Goal: Information Seeking & Learning: Learn about a topic

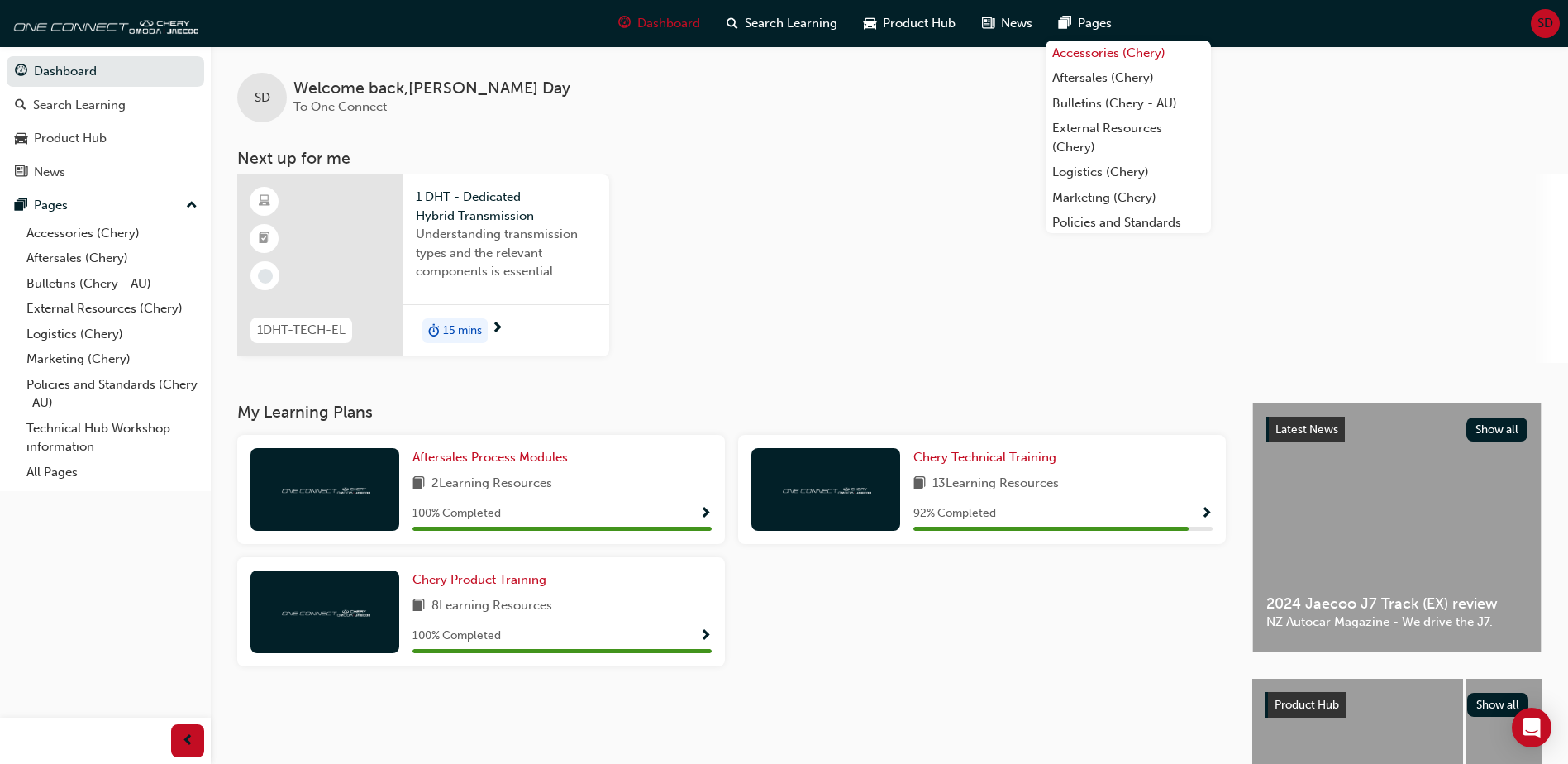
click at [1080, 53] on link "Accessories (Chery)" at bounding box center [1127, 53] width 165 height 26
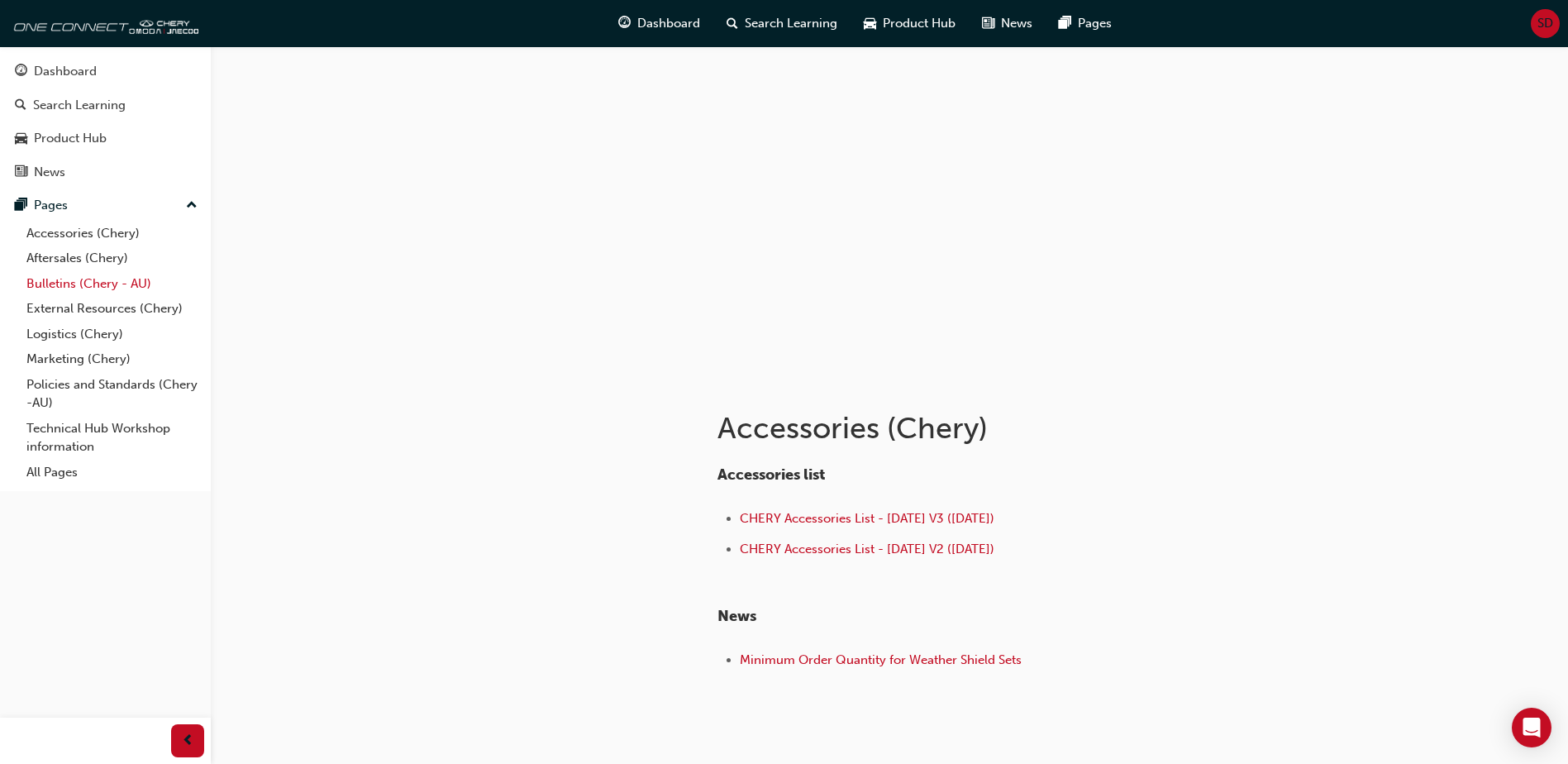
click at [73, 278] on link "Bulletins (Chery - AU)" at bounding box center [112, 284] width 184 height 26
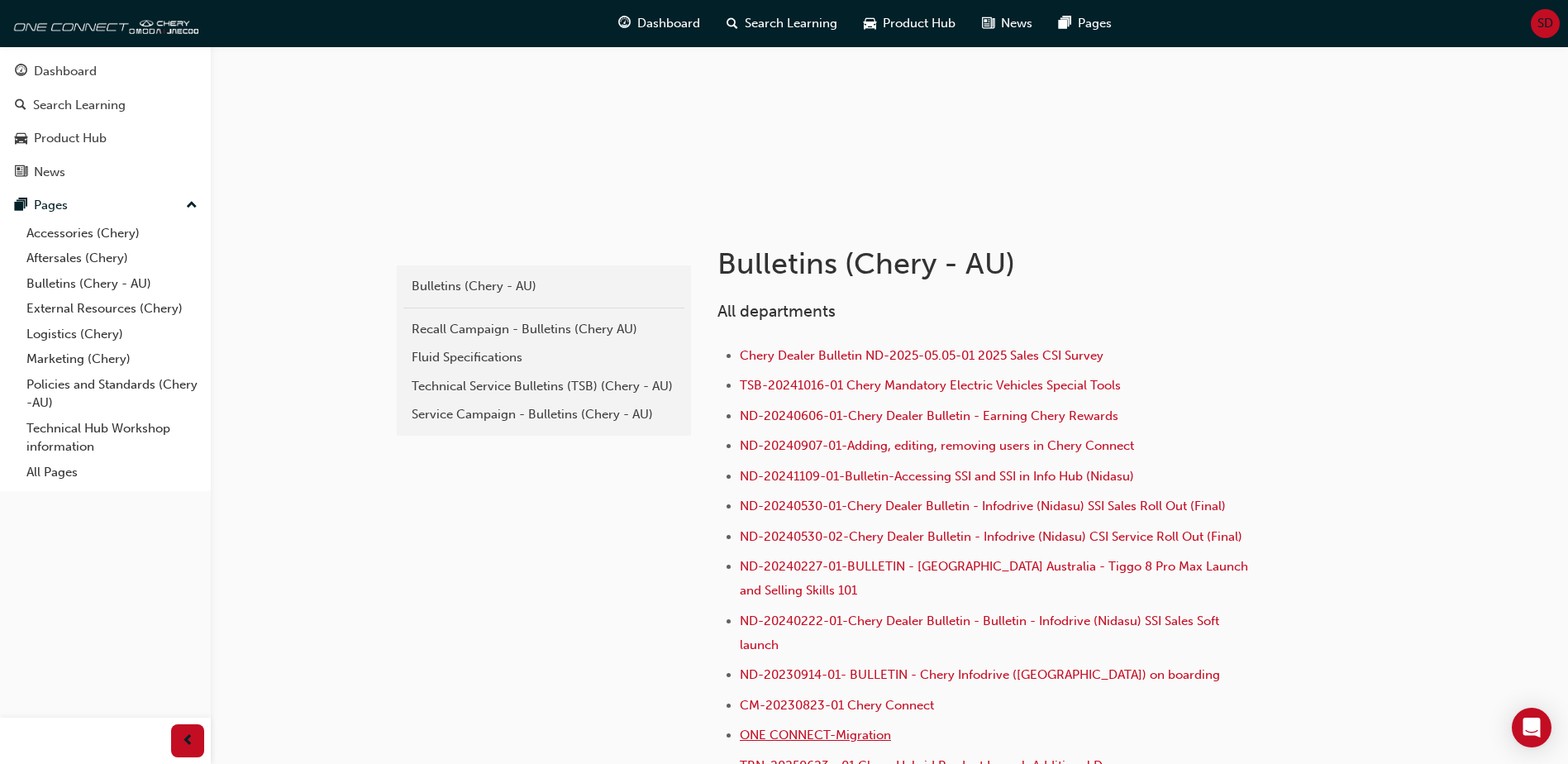
scroll to position [132, 0]
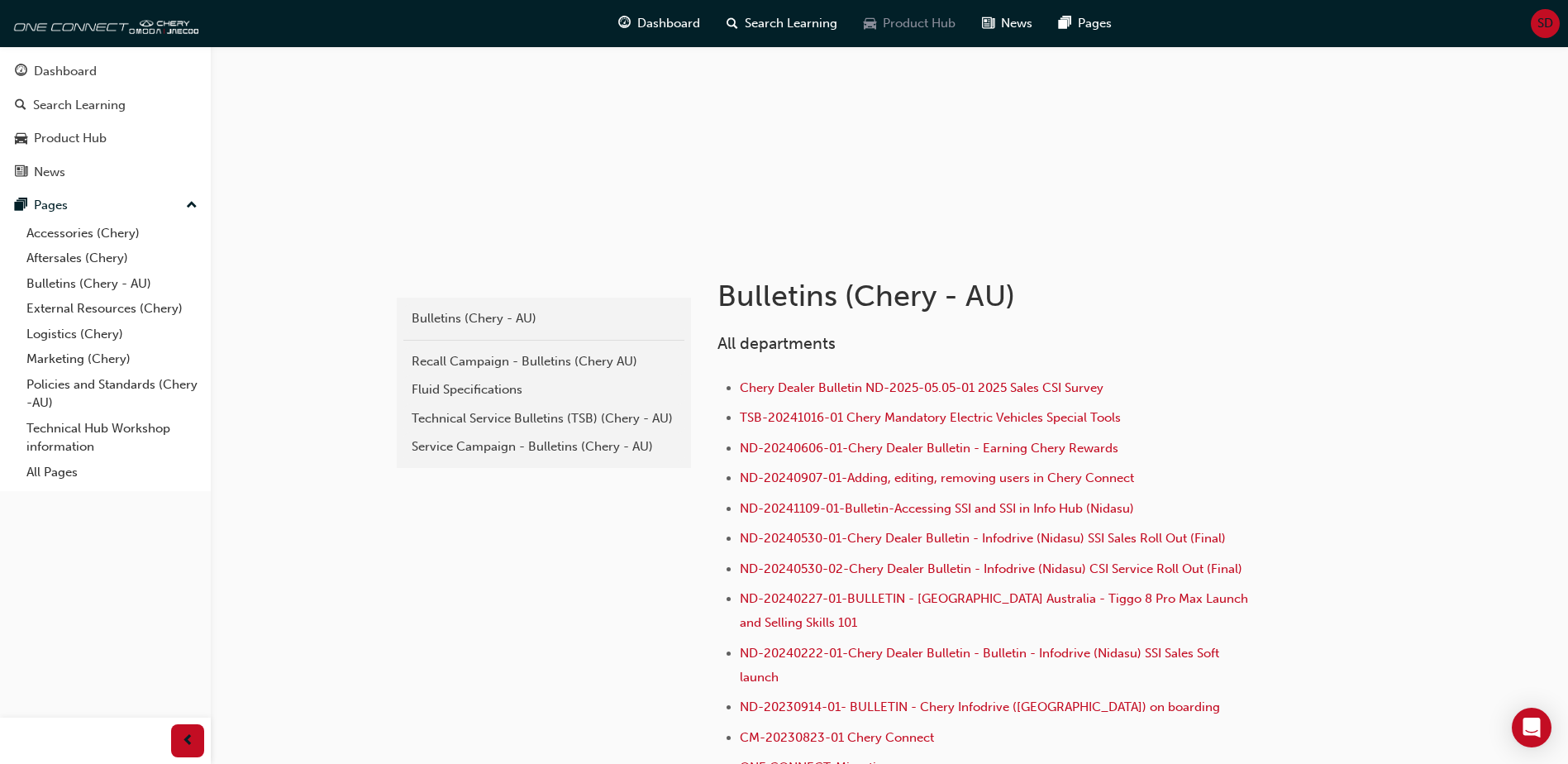
click at [917, 25] on span "Product Hub" at bounding box center [919, 23] width 73 height 19
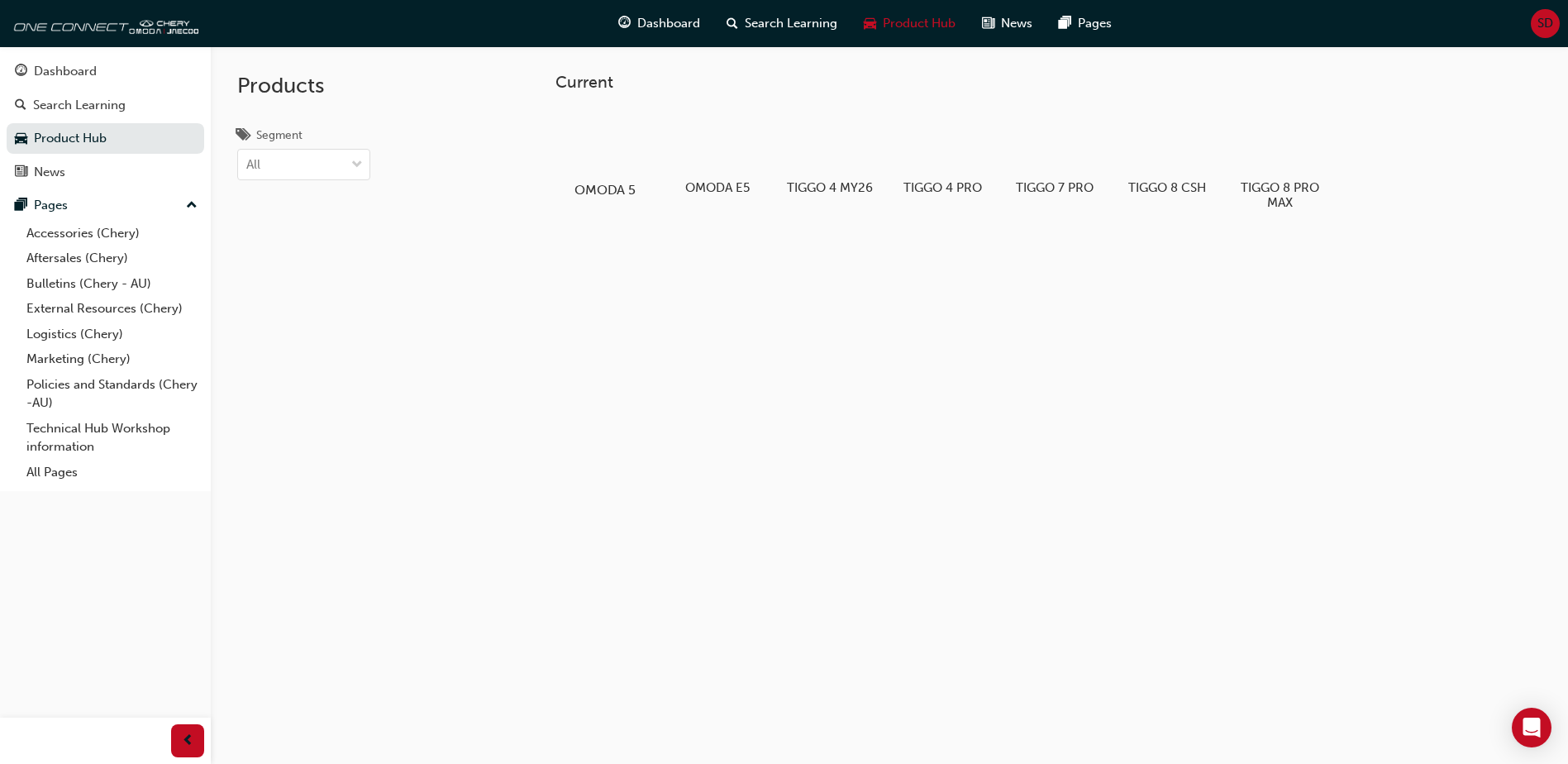
click at [614, 145] on div at bounding box center [605, 142] width 92 height 66
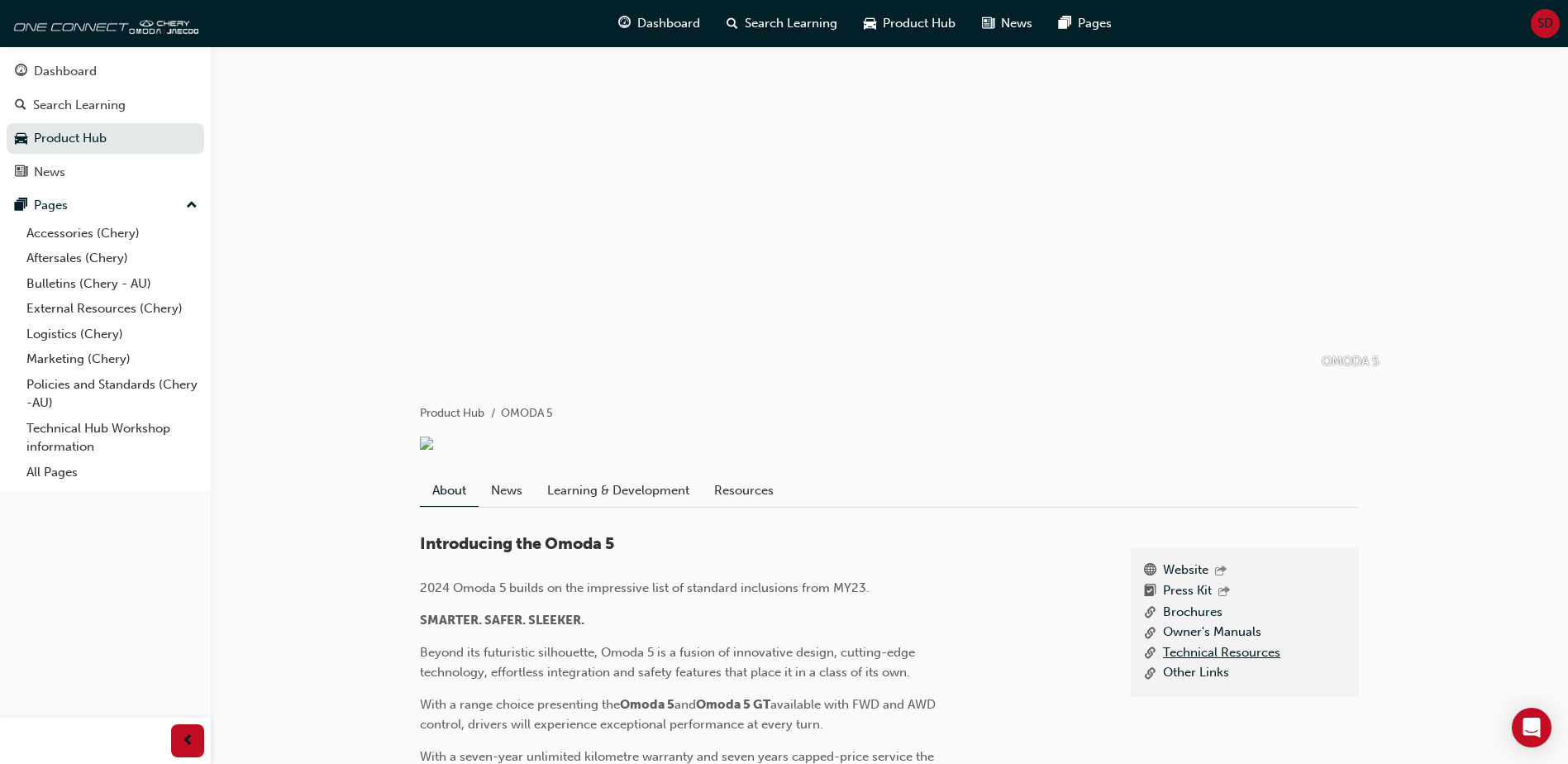
click at [1196, 664] on link "Technical Resources" at bounding box center [1221, 653] width 117 height 21
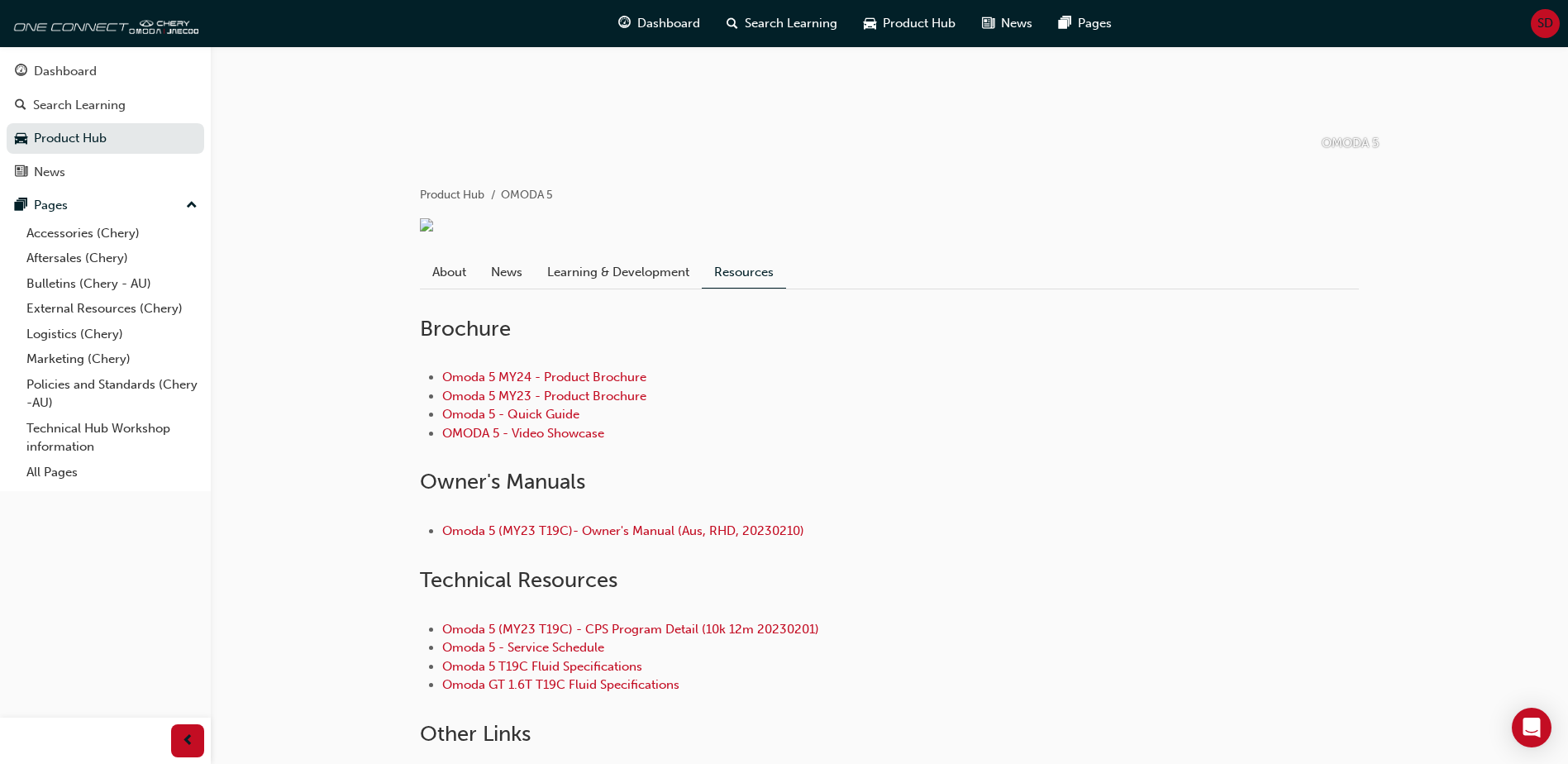
scroll to position [131, 0]
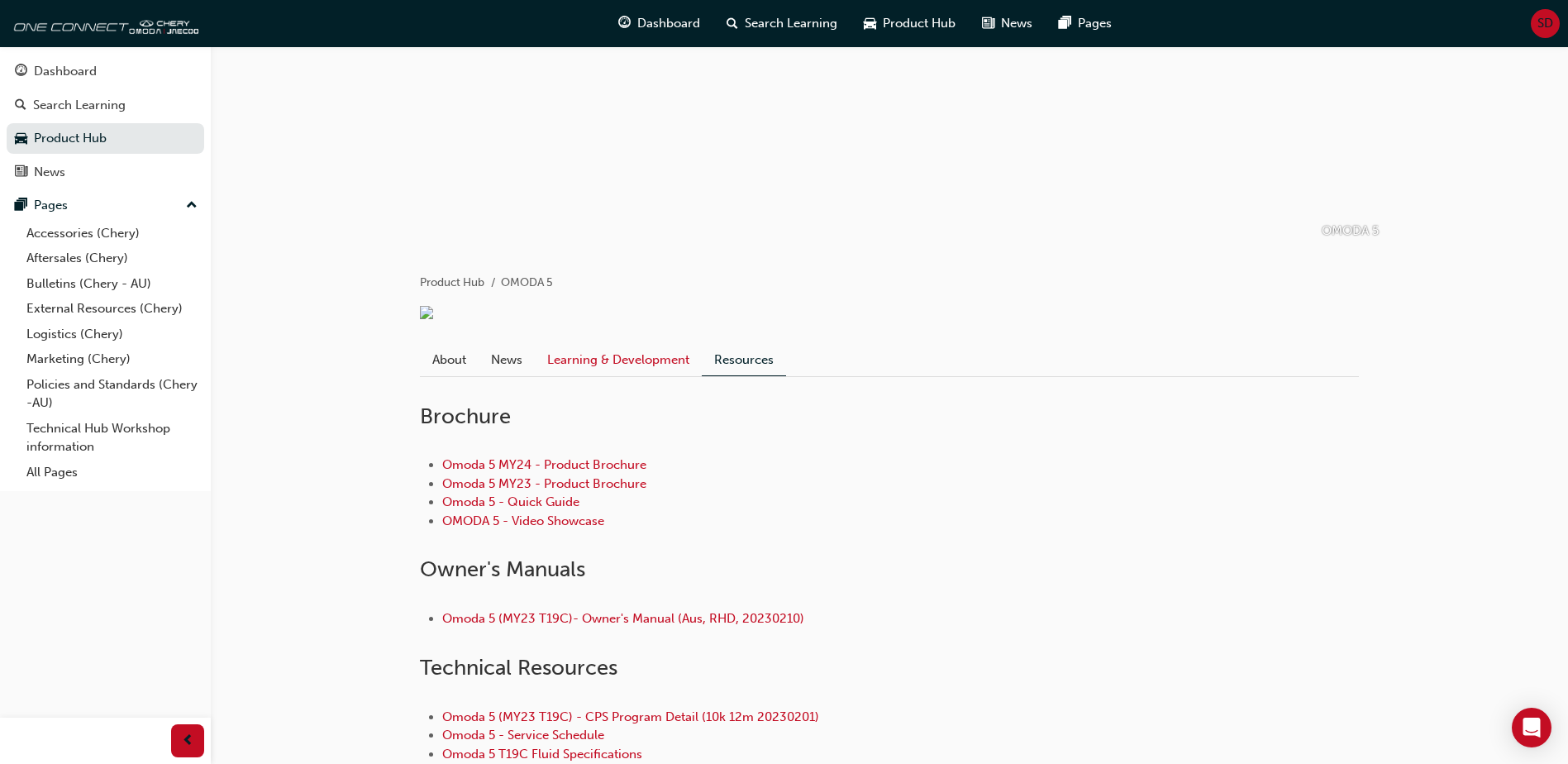
click at [572, 375] on link "Learning & Development" at bounding box center [618, 359] width 167 height 31
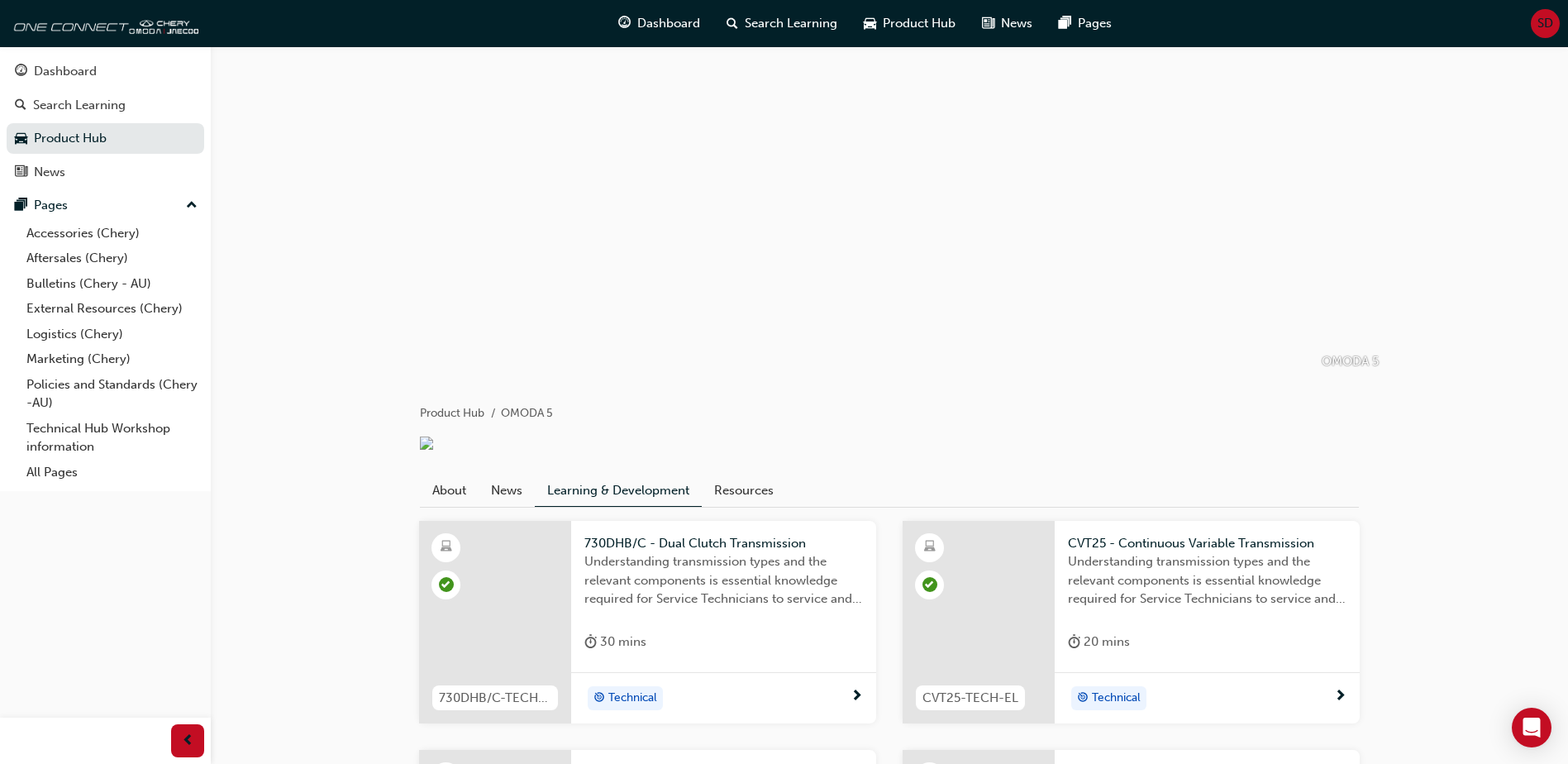
scroll to position [131, 0]
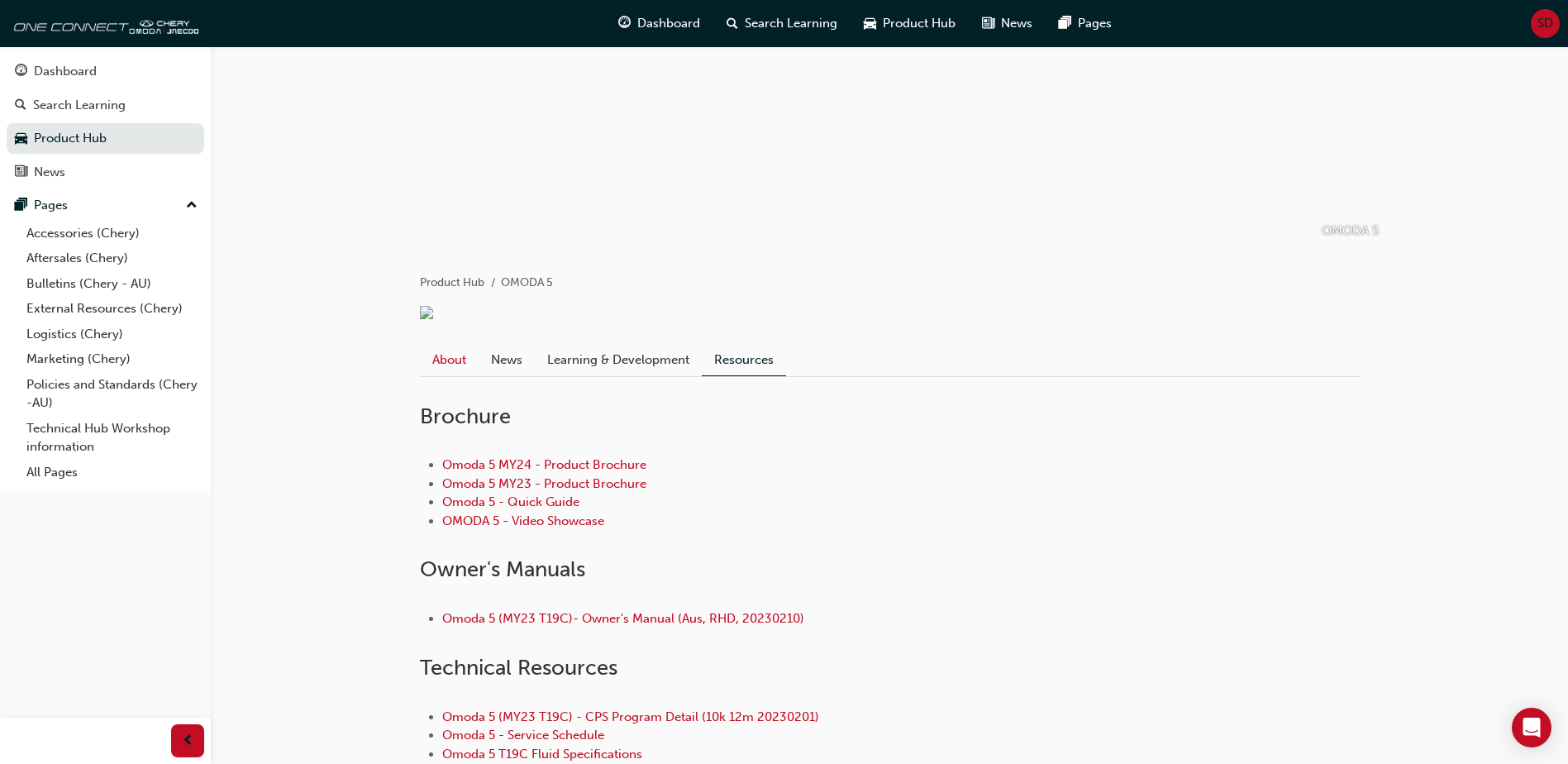
click at [451, 375] on link "About" at bounding box center [449, 359] width 59 height 31
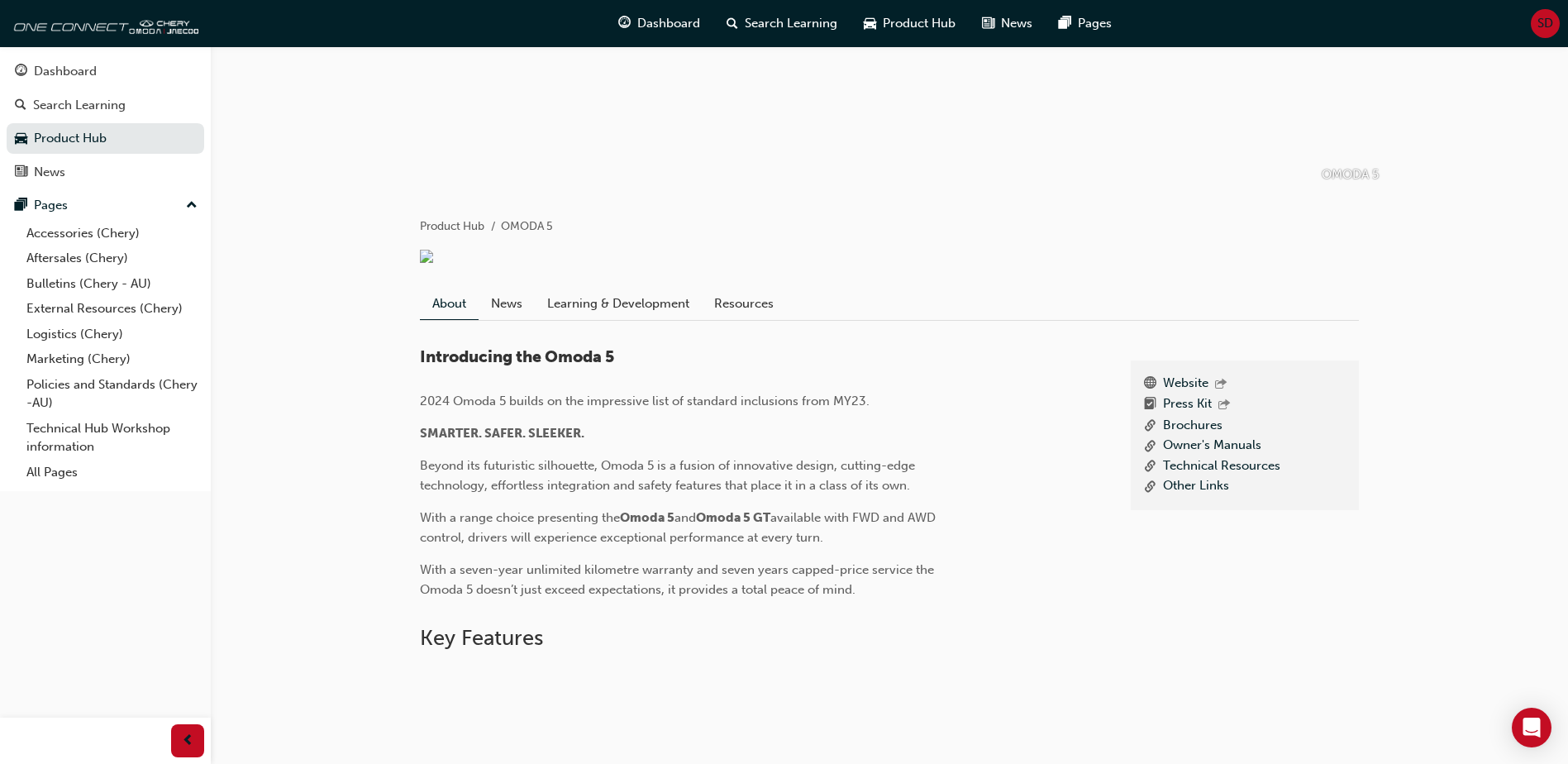
scroll to position [378, 0]
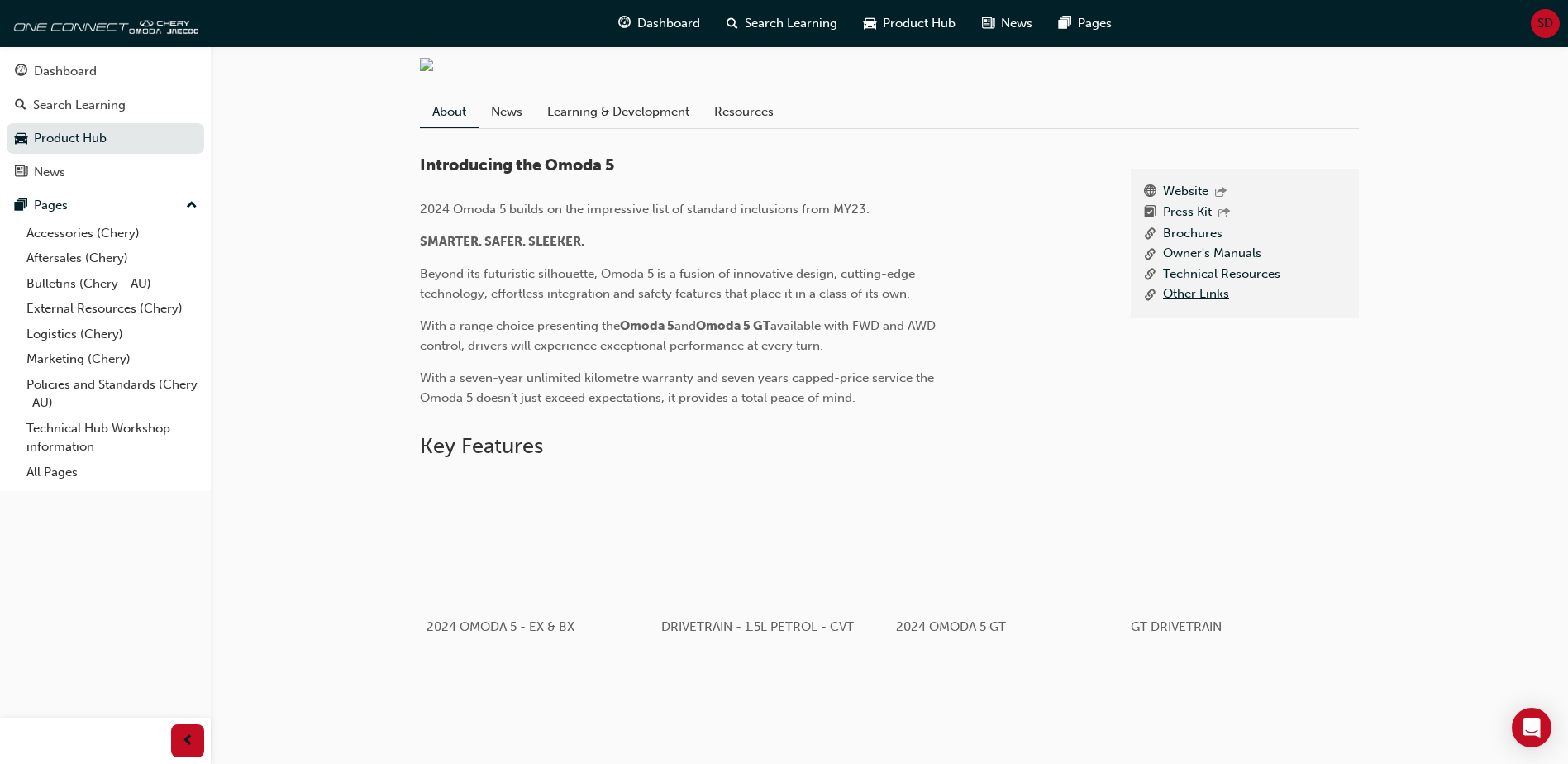
click at [1186, 305] on link "Other Links" at bounding box center [1196, 294] width 66 height 21
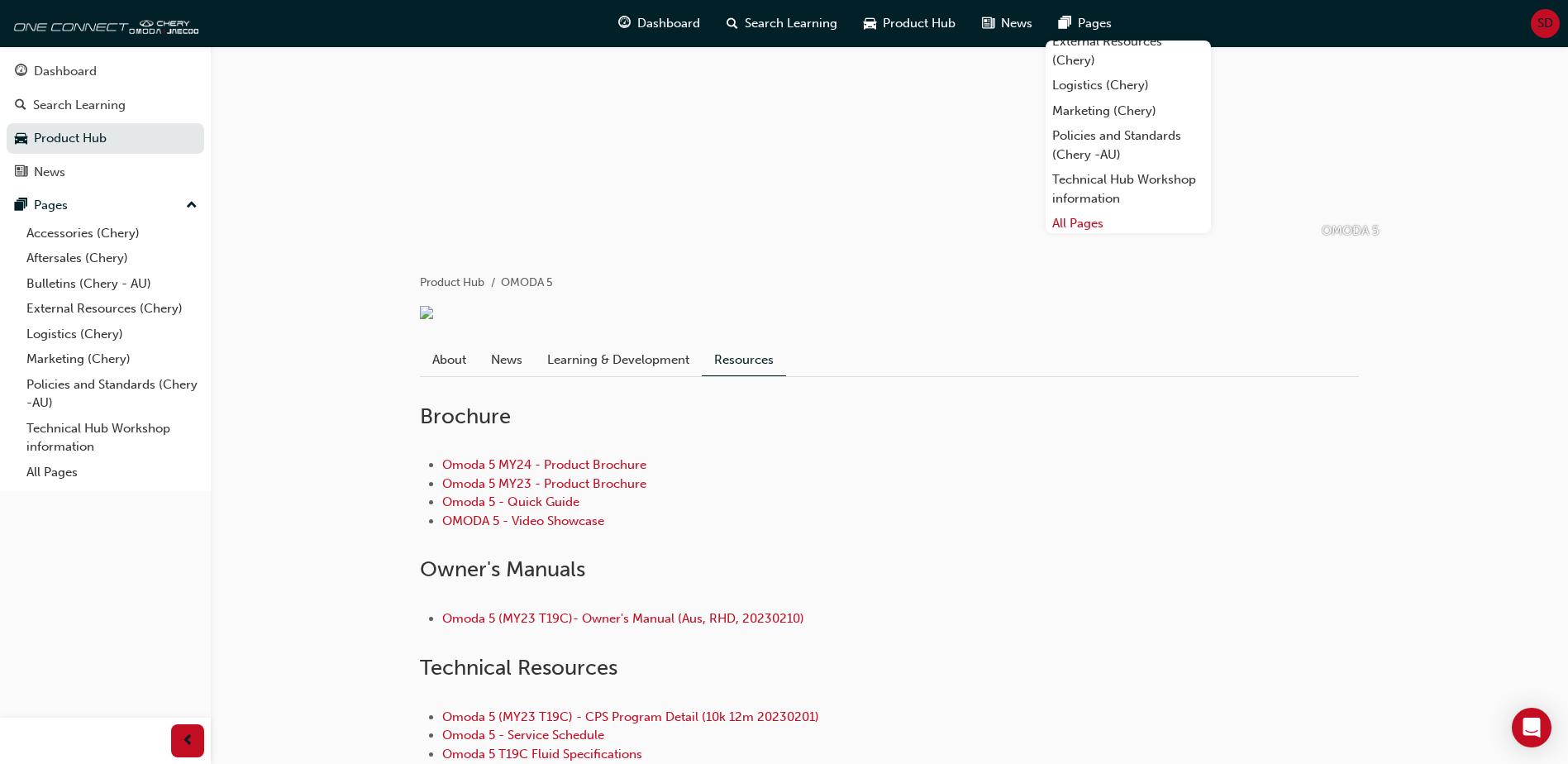
scroll to position [90, 0]
click at [1096, 193] on link "Technical Hub Workshop information" at bounding box center [1127, 186] width 165 height 44
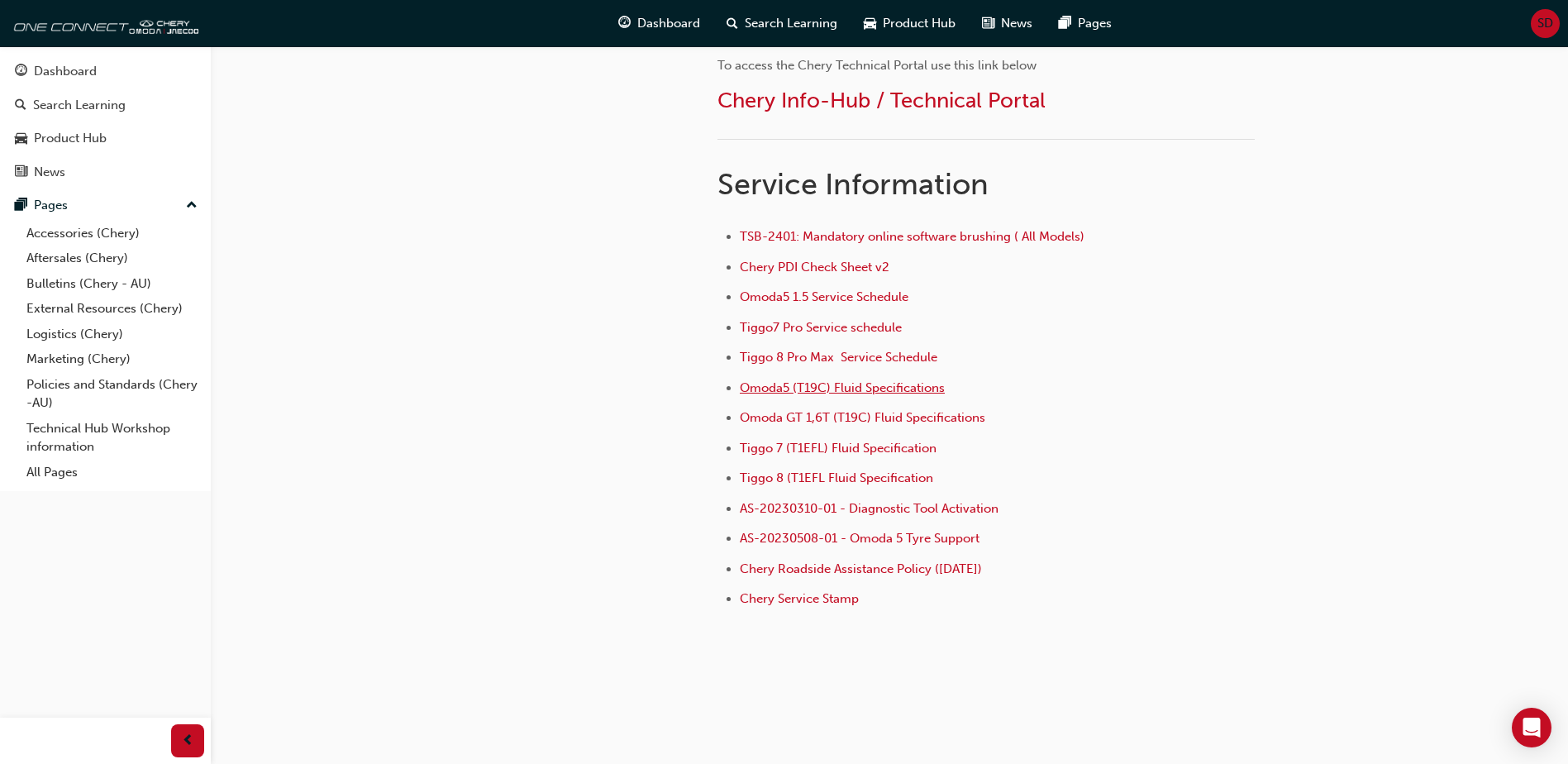
scroll to position [595, 0]
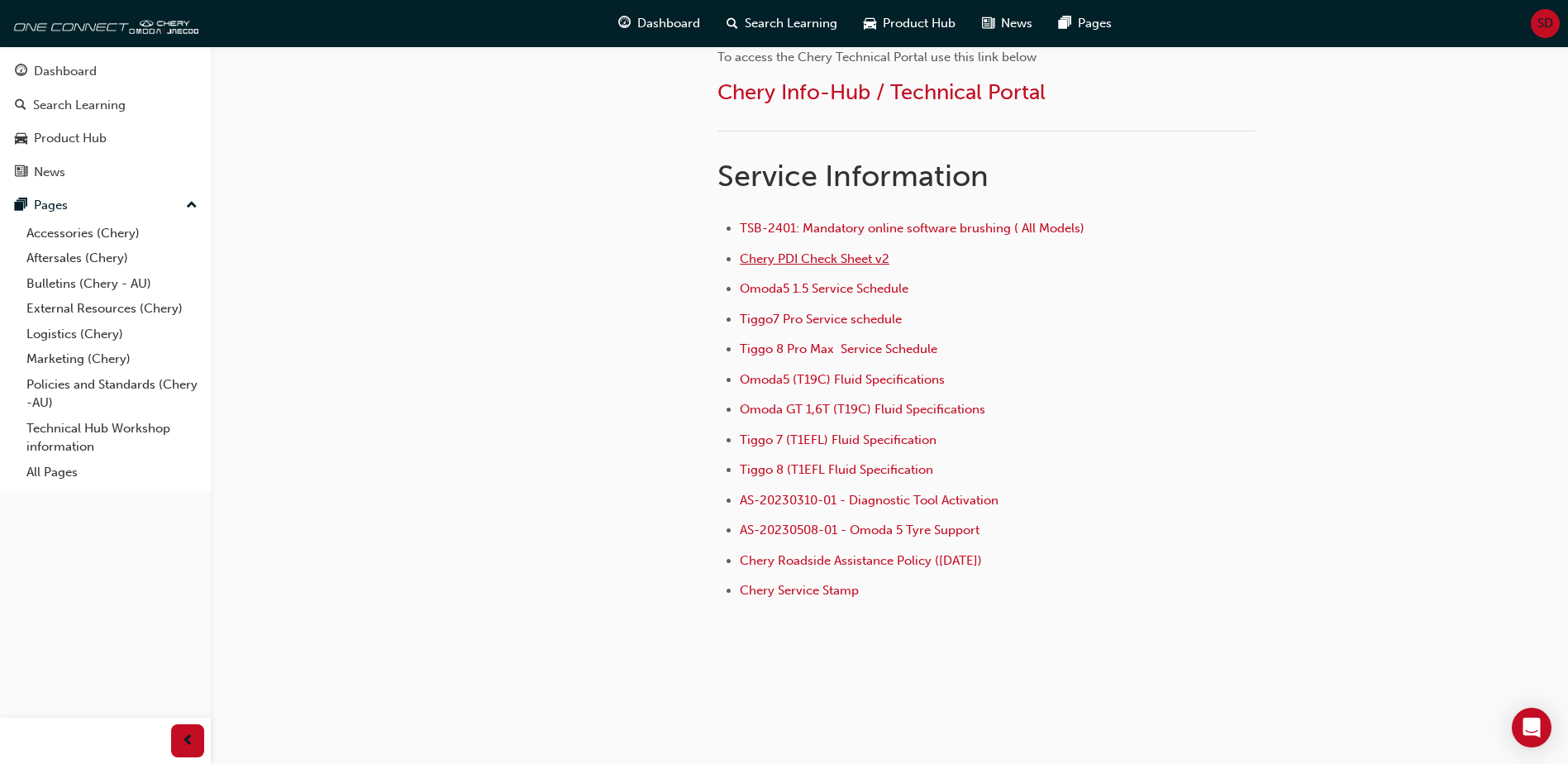
click at [819, 258] on span "Chery PDI Check Sheet v2" at bounding box center [815, 258] width 150 height 15
